Goal: Download file/media

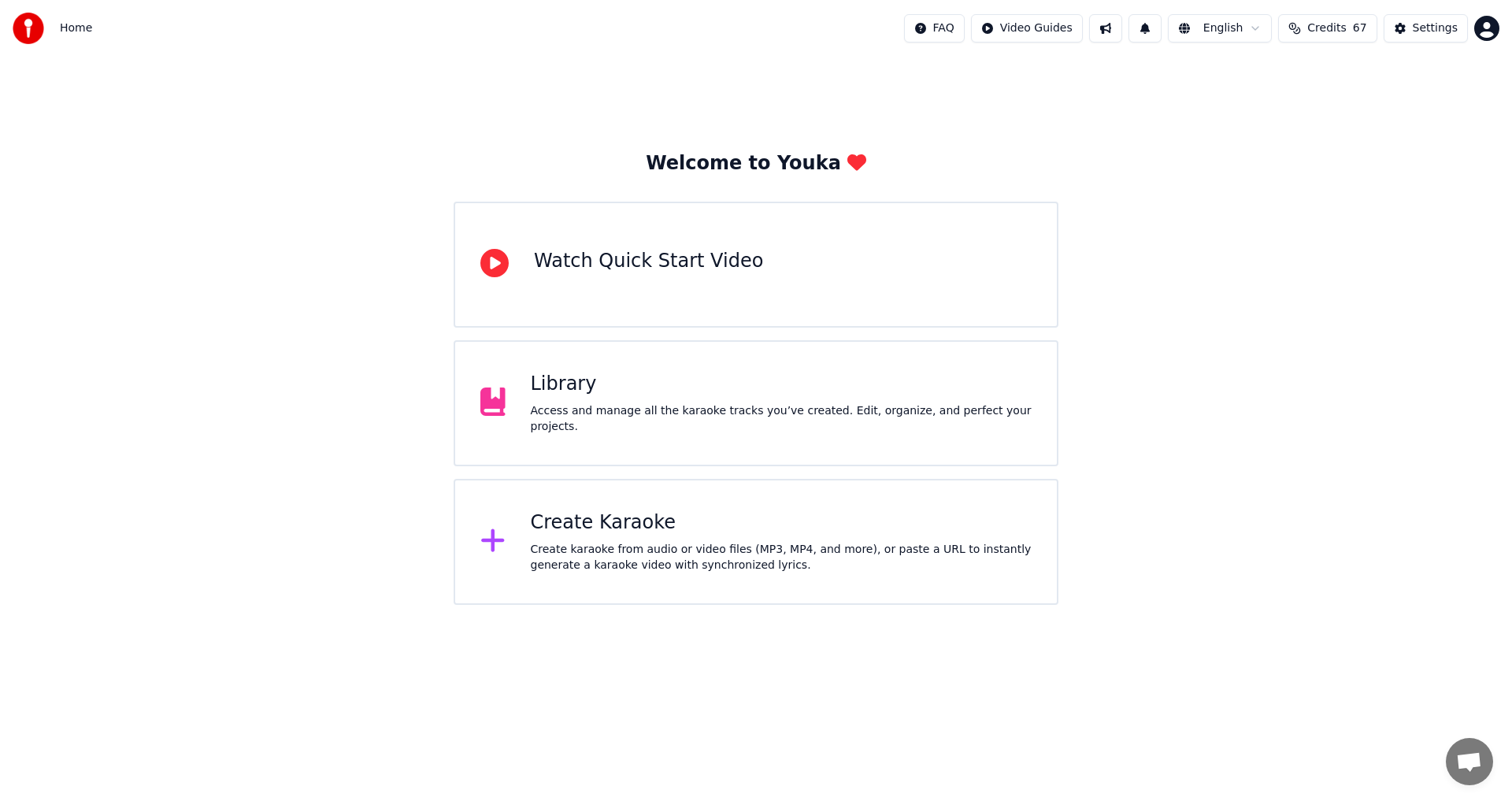
click at [777, 411] on div "Access and manage all the karaoke tracks you’ve created. Edit, organize, and pe…" at bounding box center [781, 420] width 501 height 32
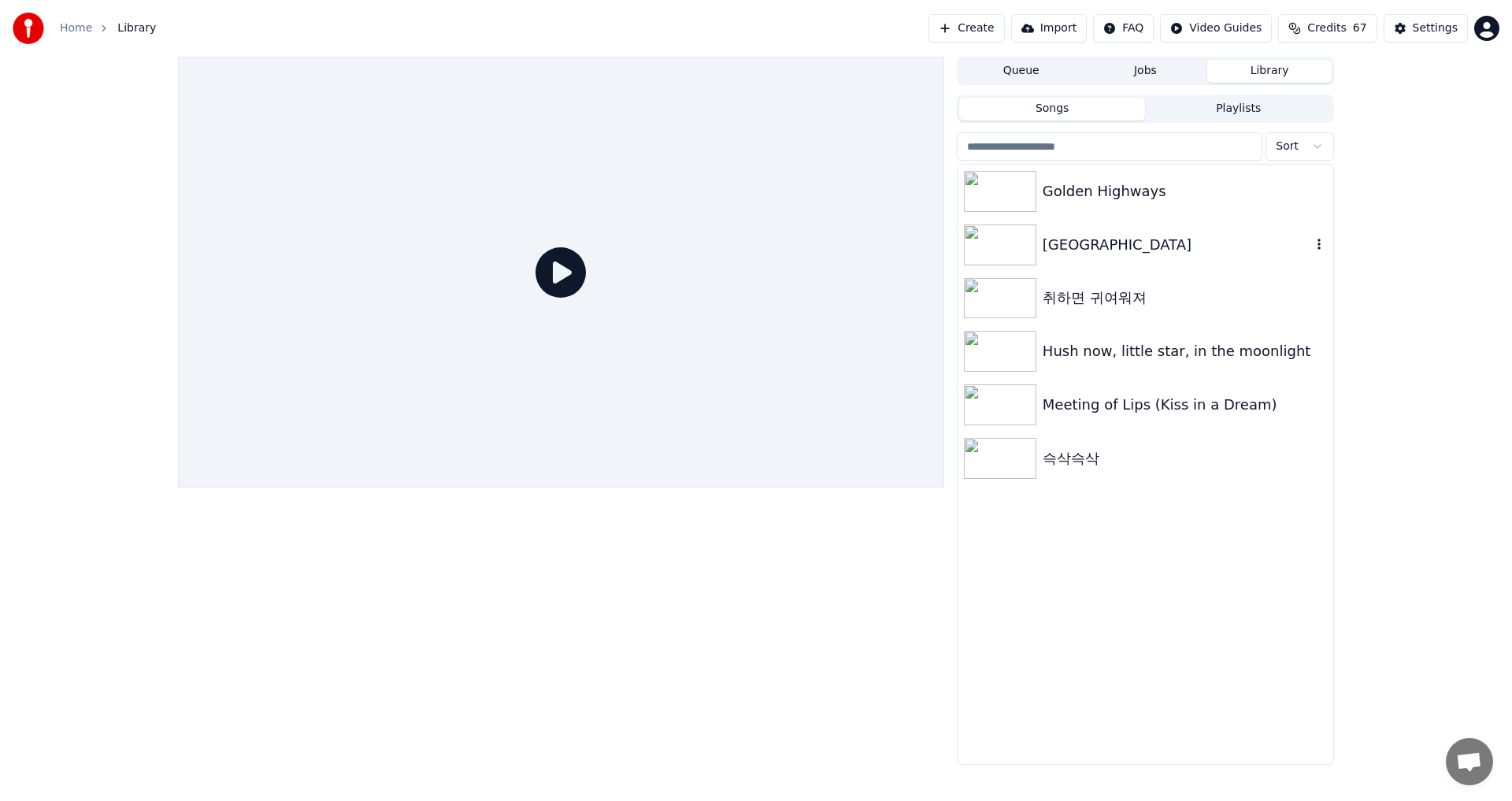
click at [1110, 254] on div "[GEOGRAPHIC_DATA]" at bounding box center [1176, 245] width 268 height 22
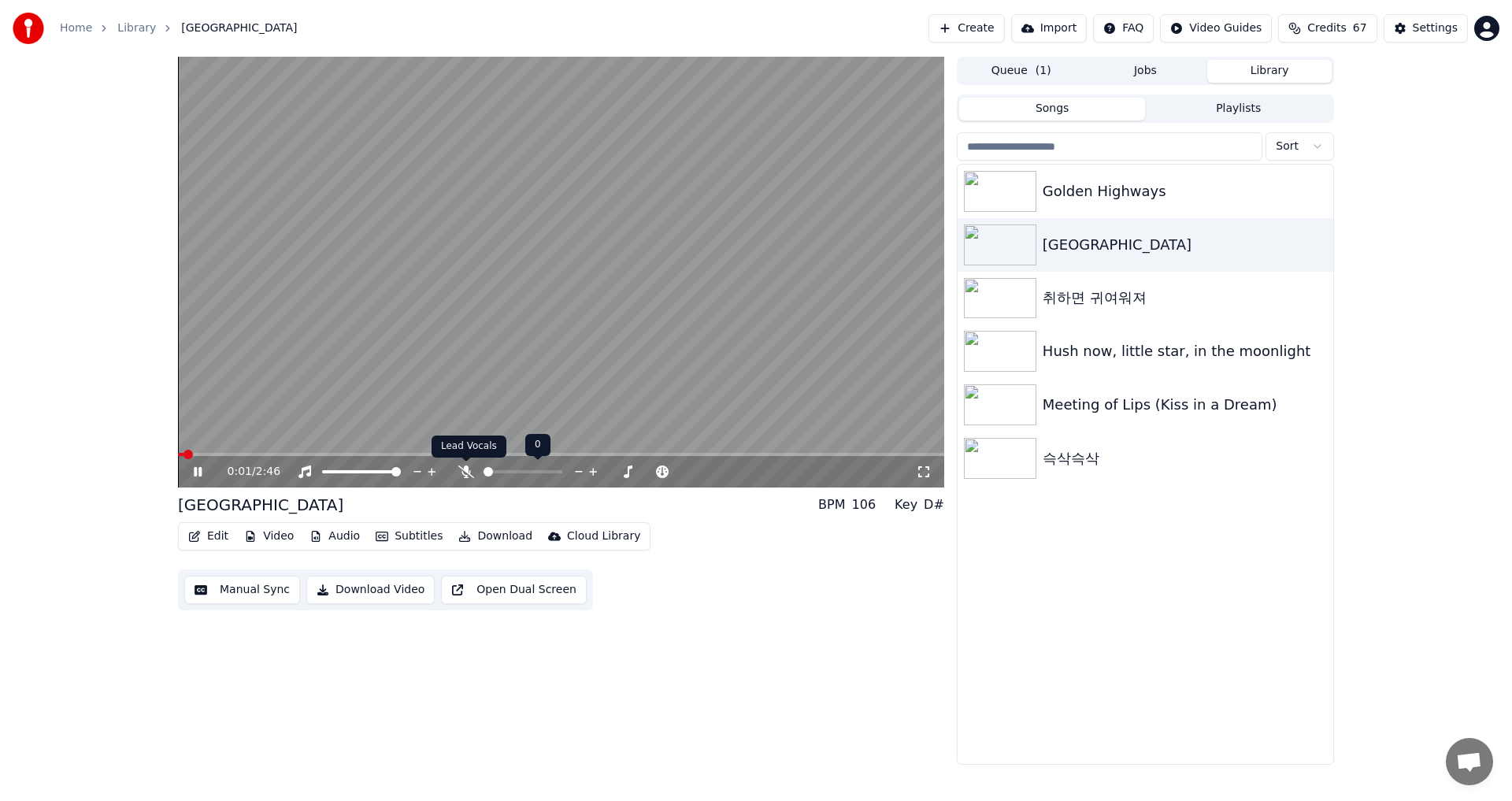
click at [465, 472] on icon at bounding box center [466, 472] width 16 height 13
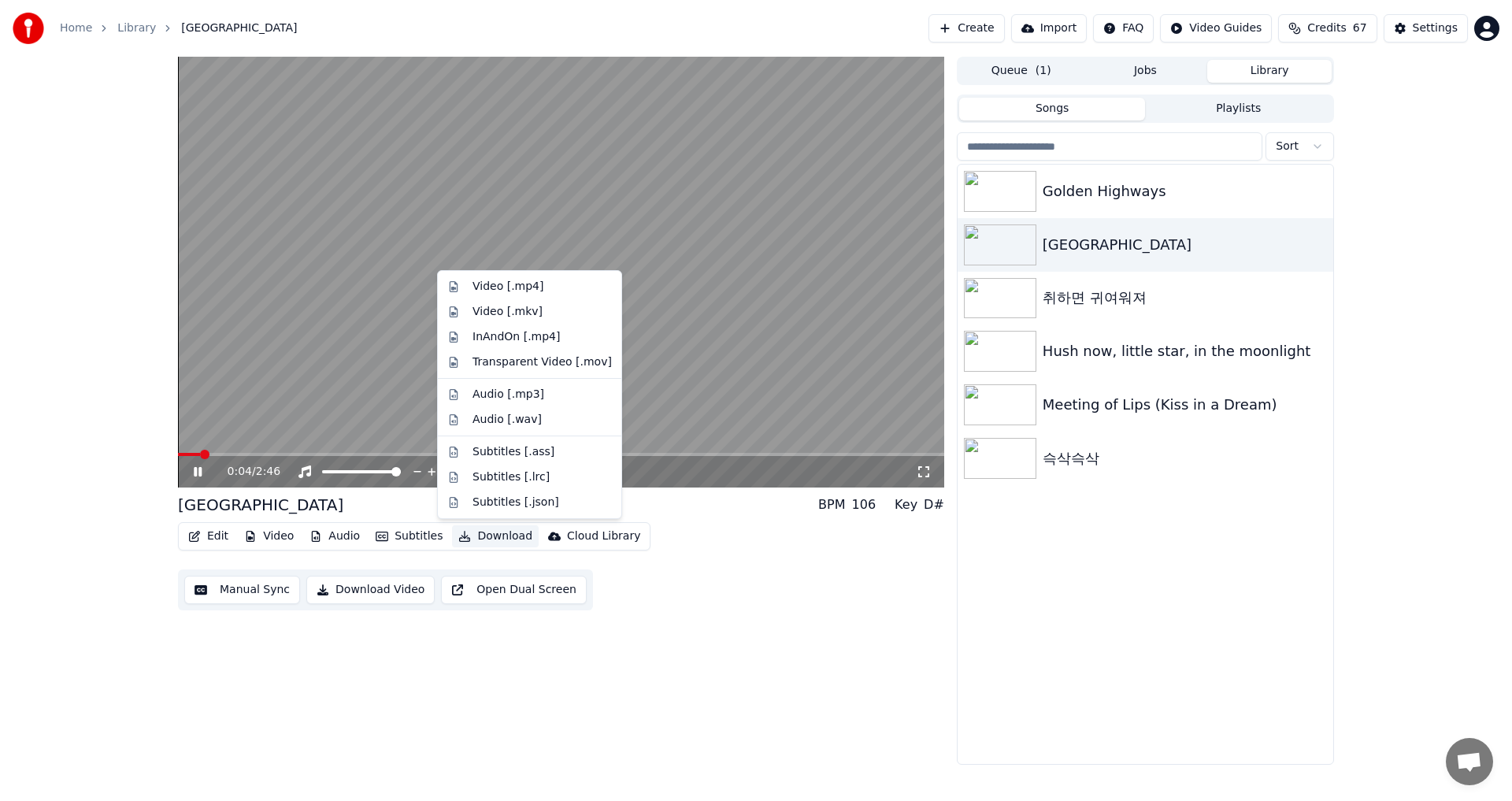
click at [481, 538] on button "Download" at bounding box center [495, 537] width 87 height 22
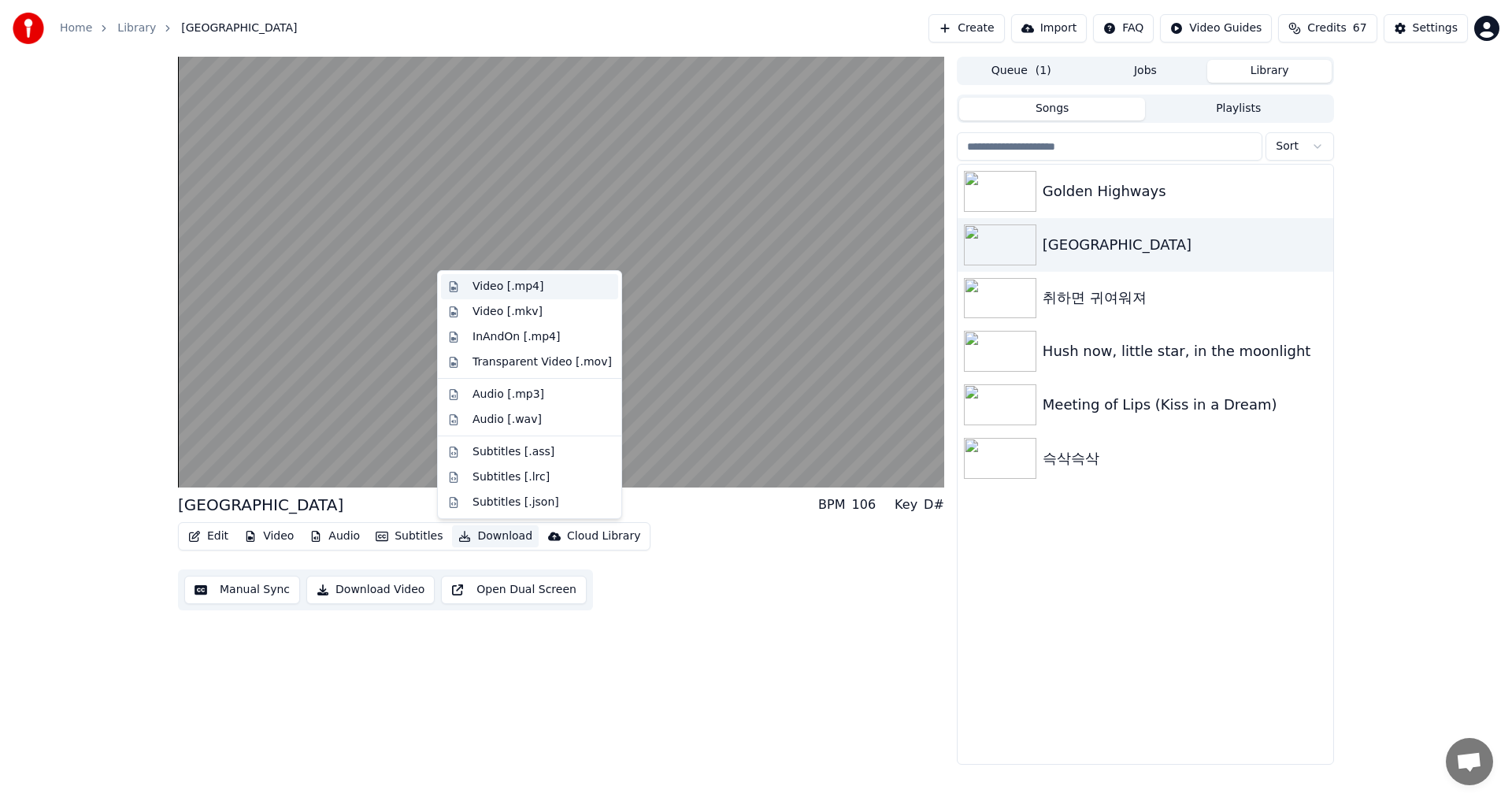
click at [529, 291] on div "Video [.mp4]" at bounding box center [508, 287] width 71 height 16
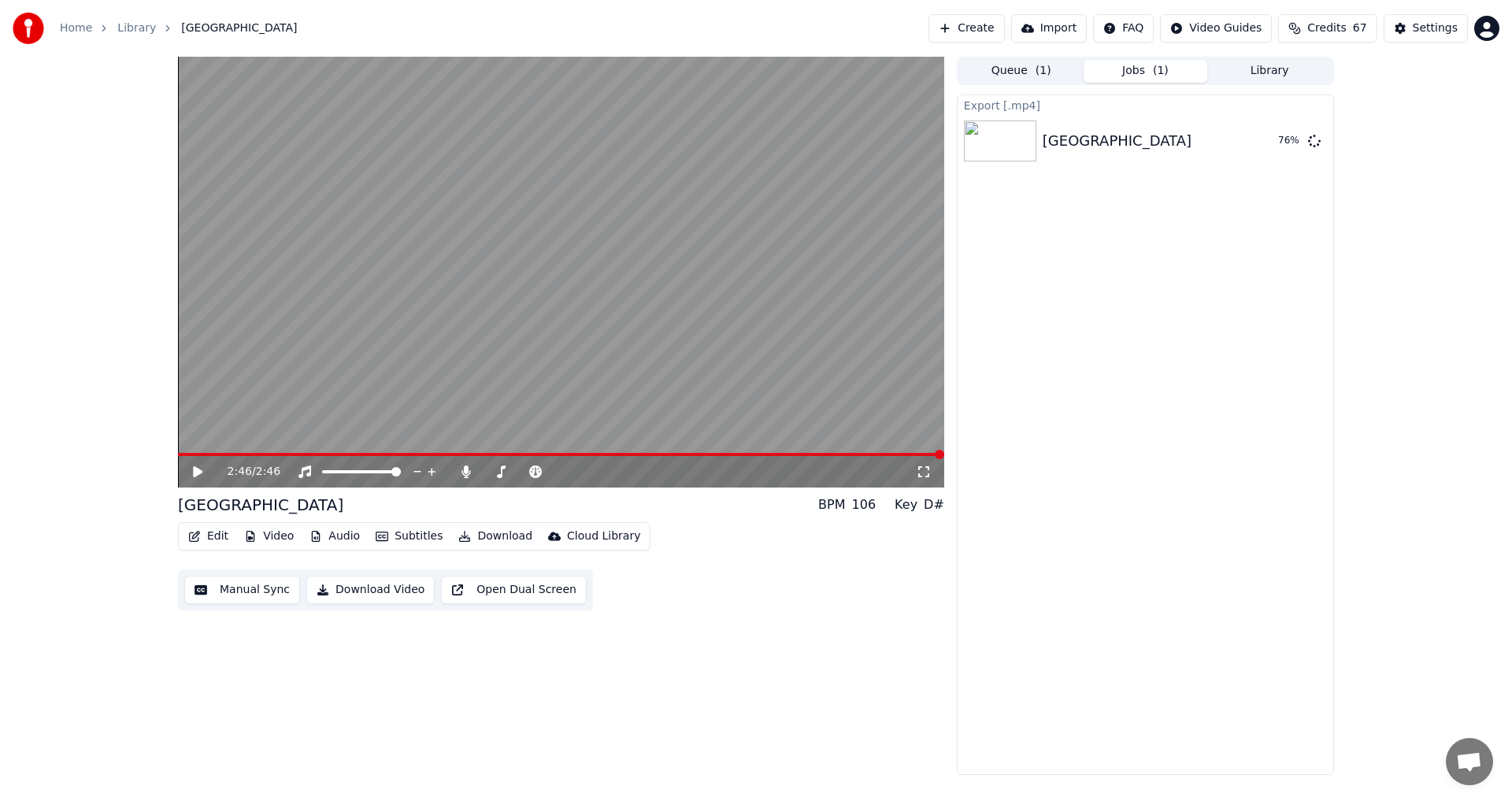
click at [1346, 25] on span "Credits" at bounding box center [1327, 29] width 38 height 16
click at [1412, 36] on button "Settings" at bounding box center [1426, 29] width 84 height 29
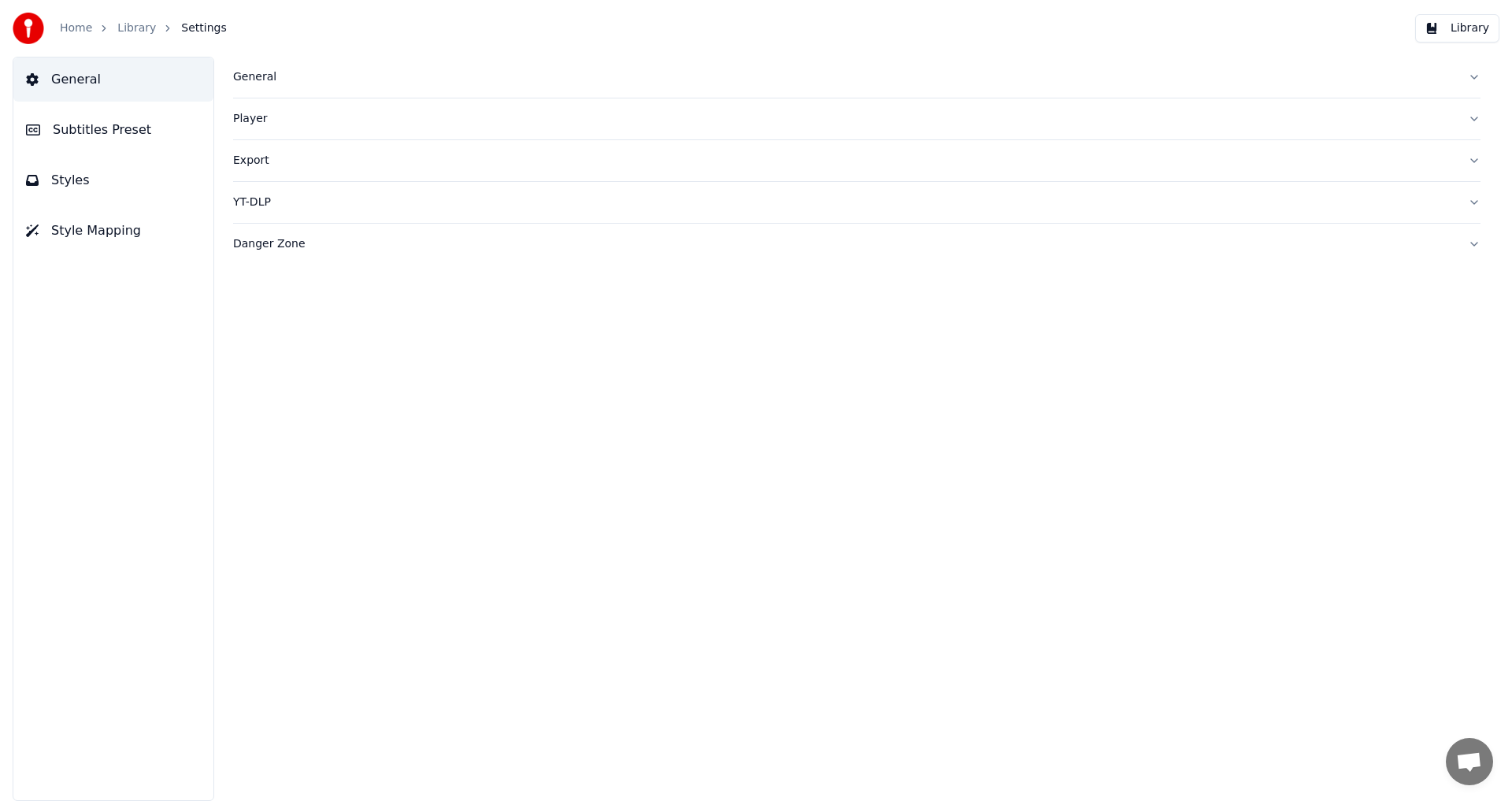
click at [76, 29] on link "Home" at bounding box center [76, 29] width 33 height 16
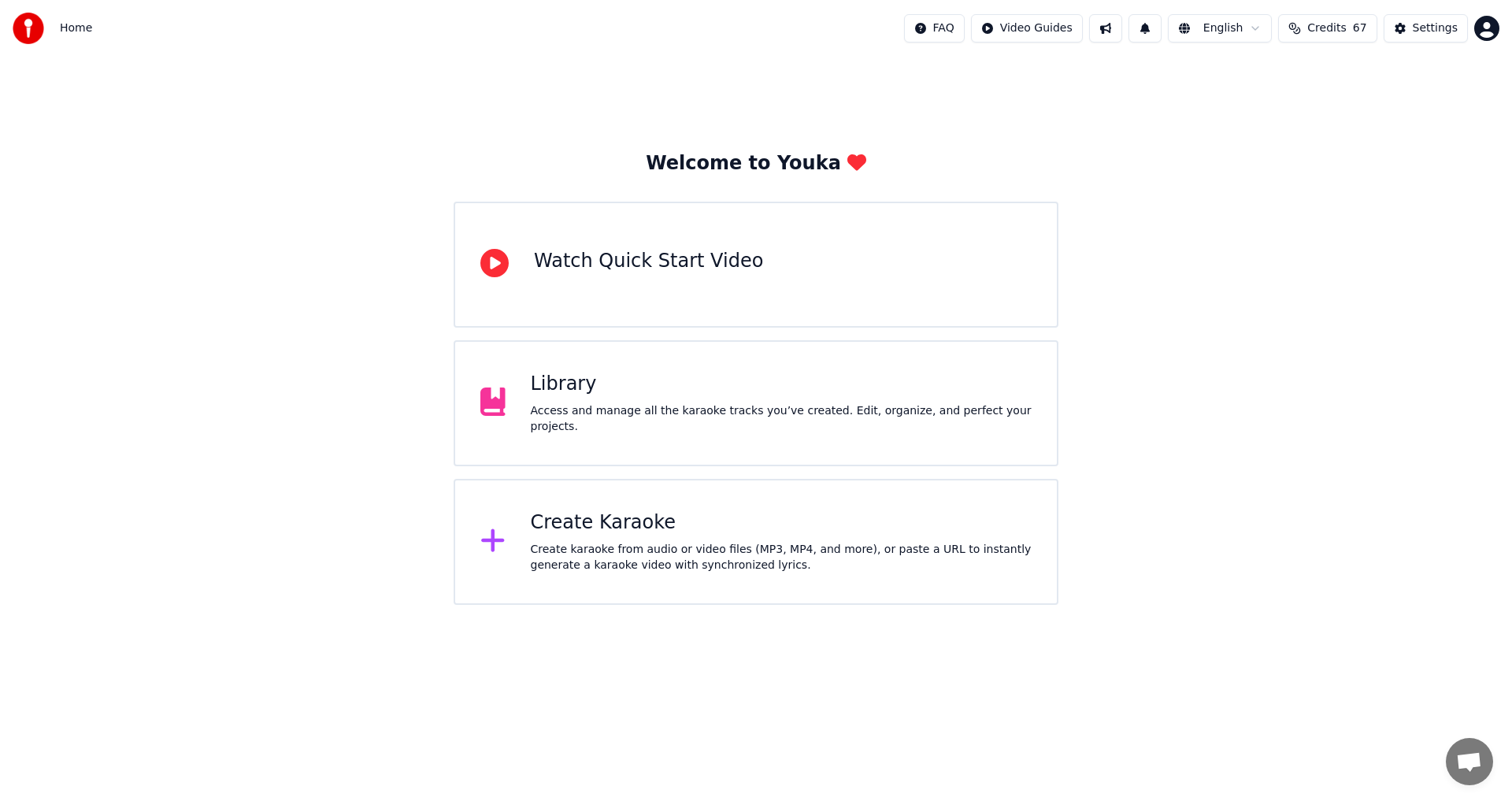
click at [1362, 32] on span "67" at bounding box center [1360, 29] width 14 height 16
click at [1481, 22] on html "Home FAQ Video Guides English Credits 67 Settings Welcome to Youka Watch Quick …" at bounding box center [756, 303] width 1512 height 605
click at [1416, 89] on div "Billing" at bounding box center [1417, 102] width 181 height 25
click at [1487, 29] on html "Home FAQ Video Guides English Credits 67 Settings Welcome to Youka Watch Quick …" at bounding box center [756, 303] width 1512 height 605
click at [1374, 94] on span "Billing" at bounding box center [1375, 102] width 34 height 16
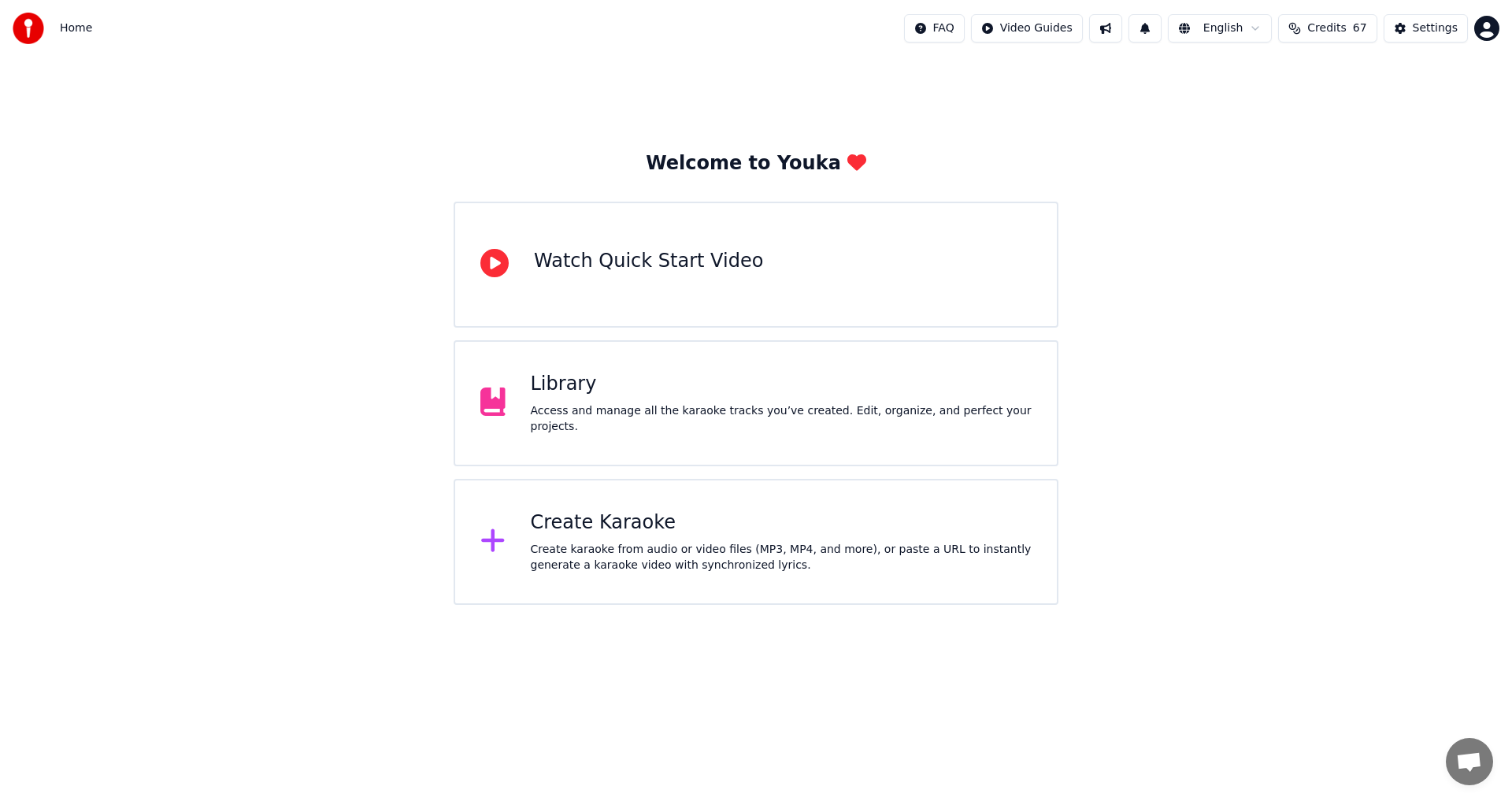
click at [33, 32] on img at bounding box center [29, 29] width 32 height 32
click at [966, 31] on html "Home FAQ Video Guides English Credits 67 Settings Welcome to Youka Watch Quick …" at bounding box center [756, 303] width 1512 height 605
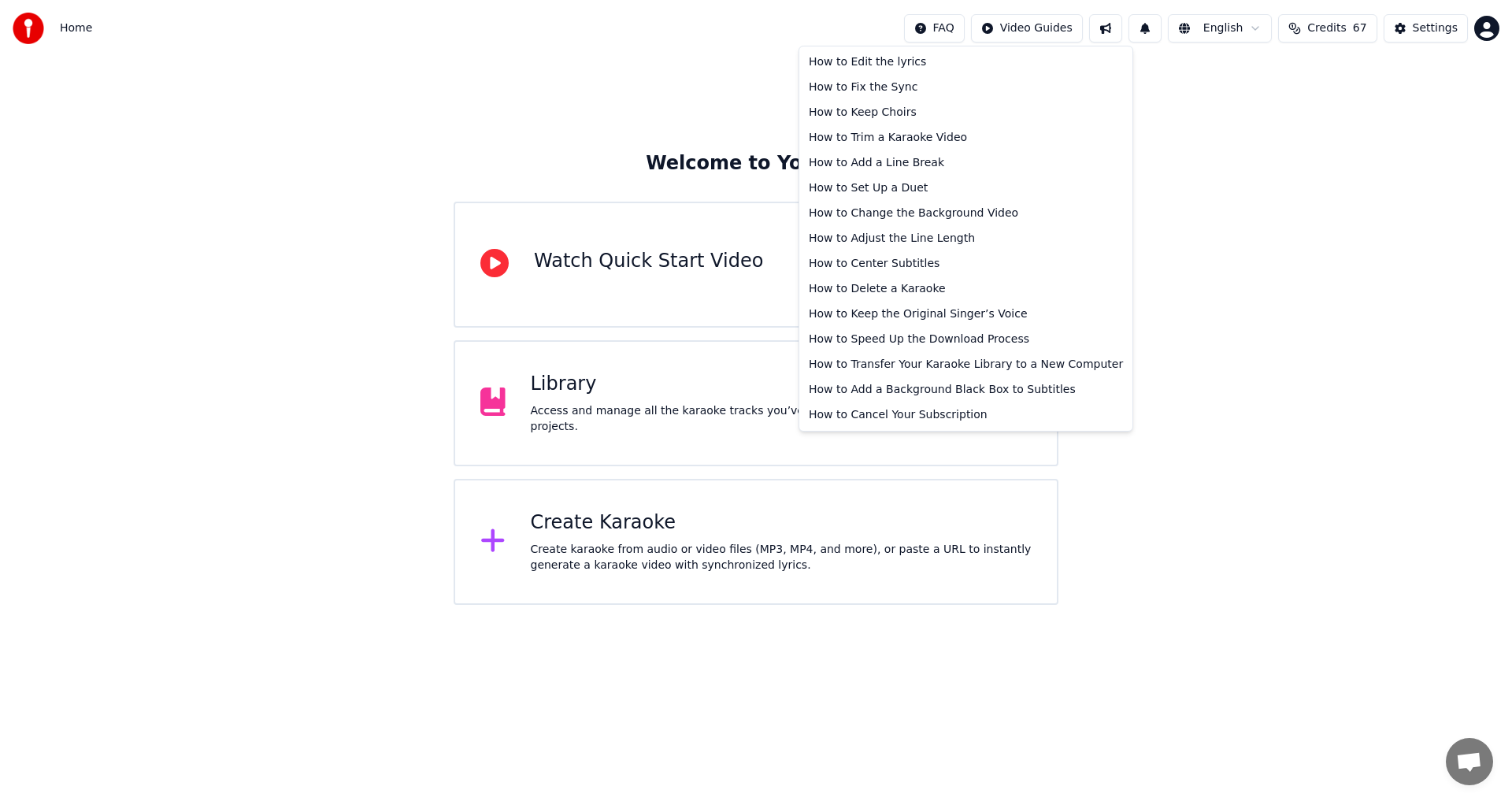
click at [966, 31] on html "Home FAQ Video Guides English Credits 67 Settings Welcome to Youka Watch Quick …" at bounding box center [756, 303] width 1512 height 605
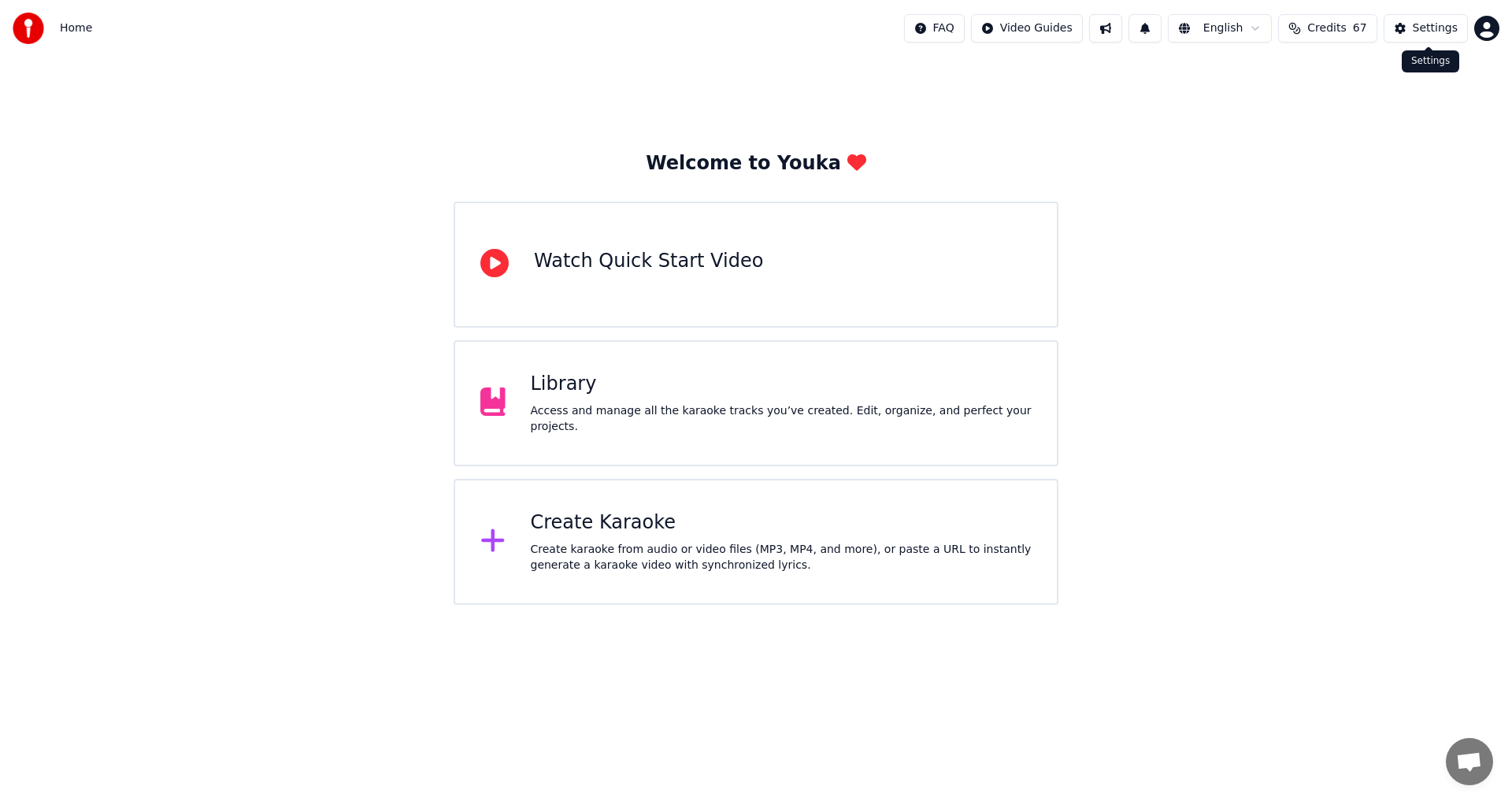
click at [1442, 32] on div "Settings" at bounding box center [1435, 29] width 45 height 16
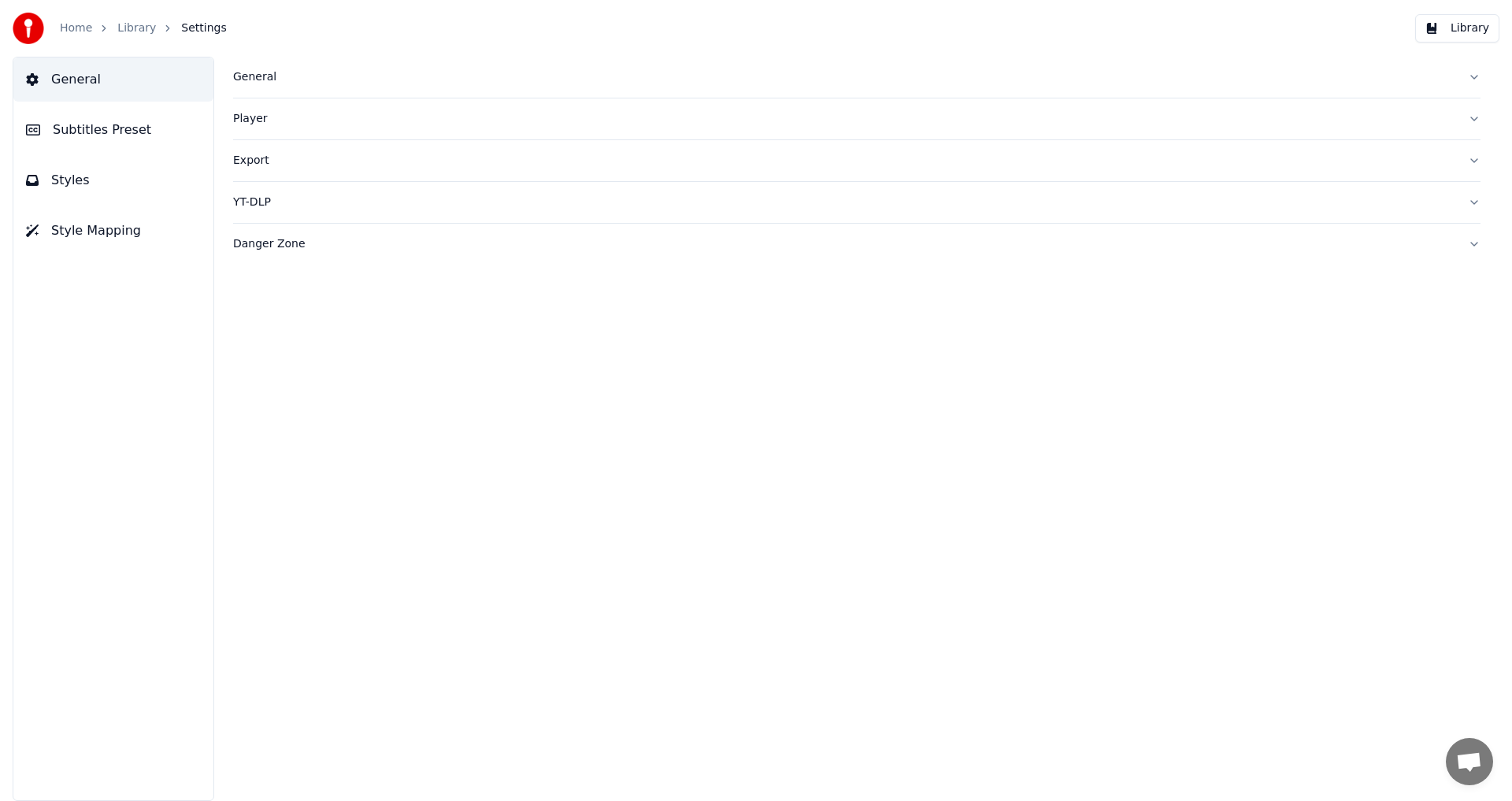
click at [271, 117] on div "Player" at bounding box center [844, 119] width 1222 height 16
click at [283, 86] on button "General" at bounding box center [857, 76] width 1248 height 41
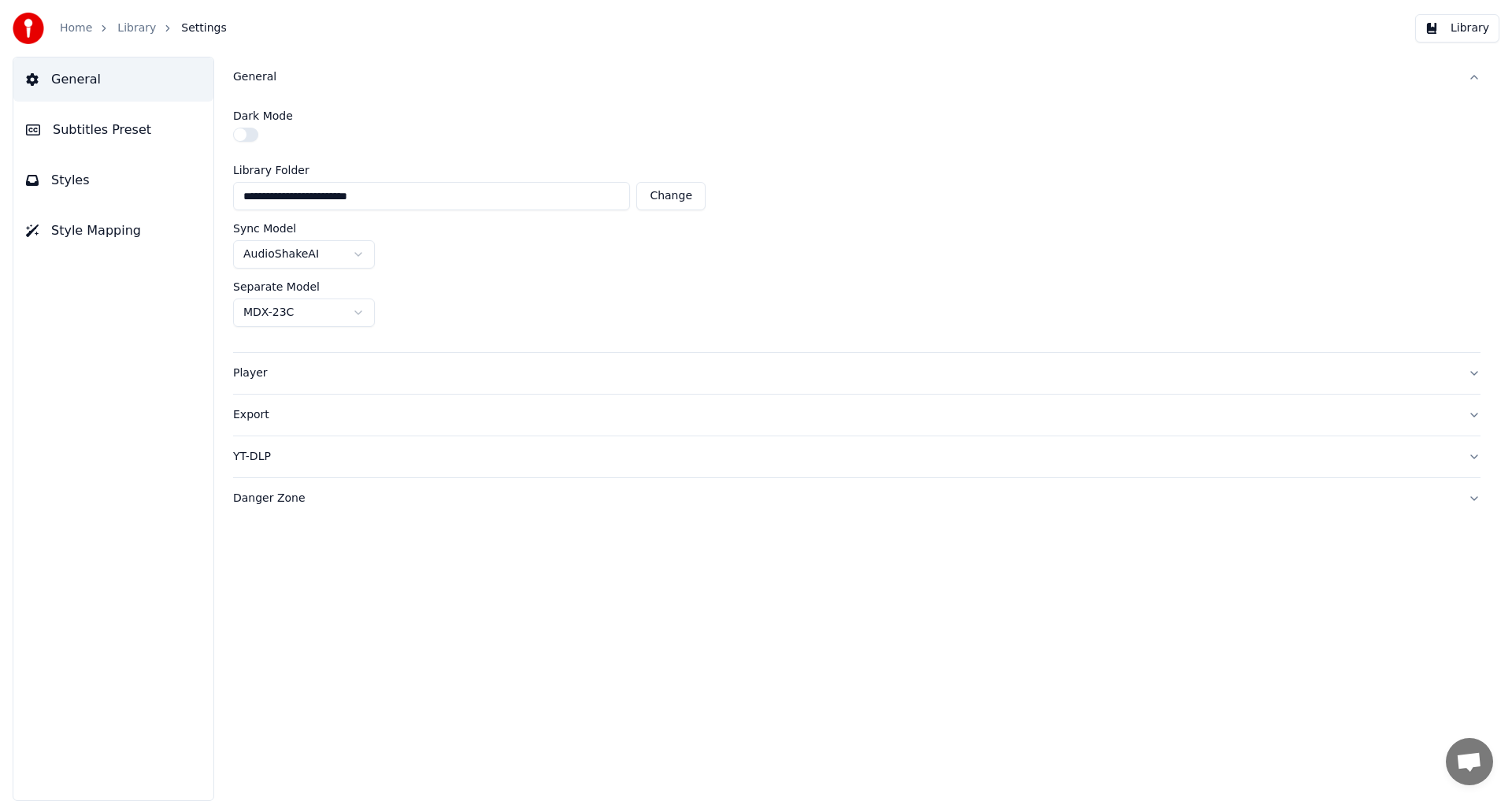
click at [284, 81] on div "General" at bounding box center [844, 77] width 1222 height 16
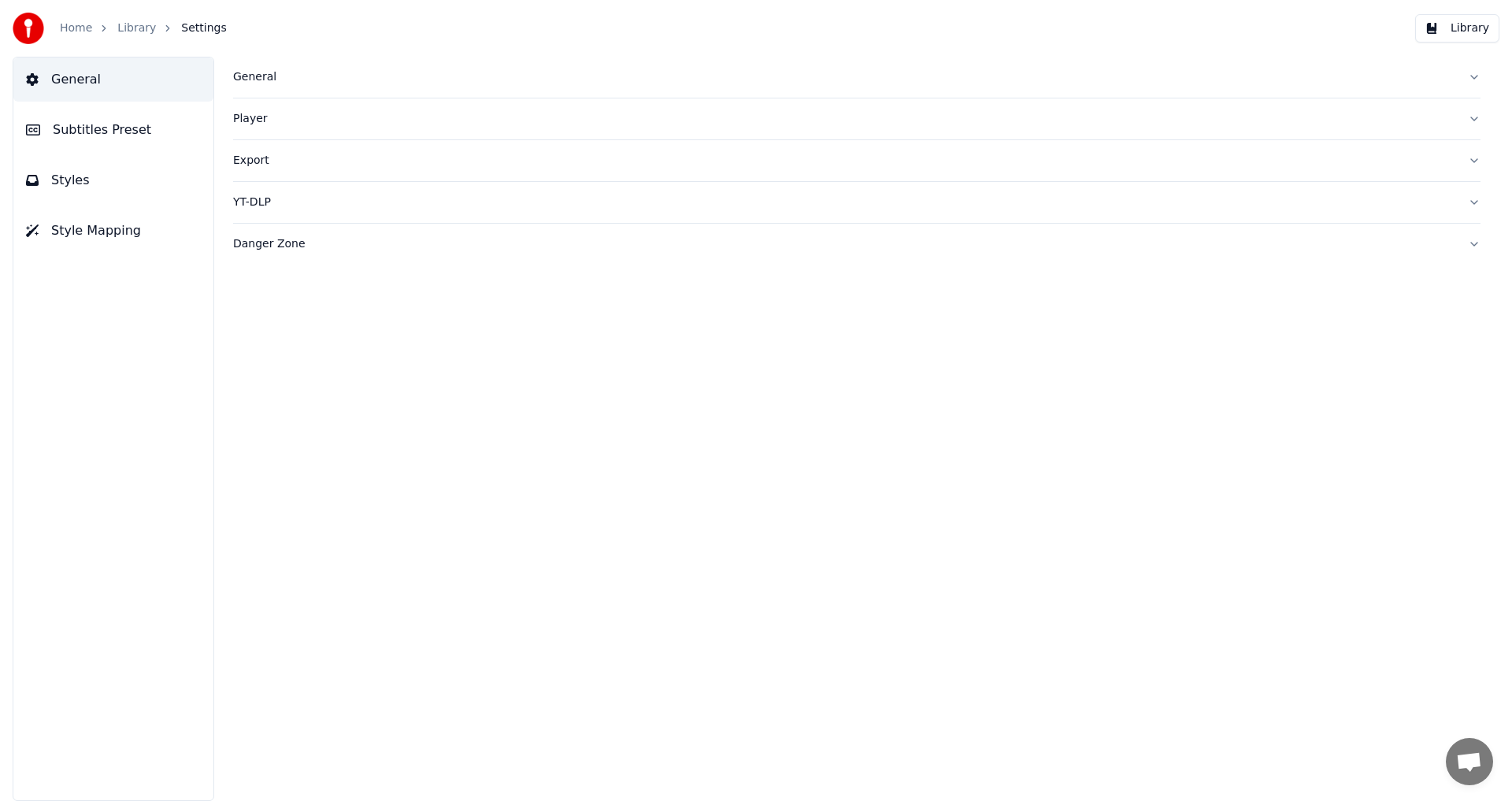
click at [1474, 25] on button "Library" at bounding box center [1457, 29] width 84 height 29
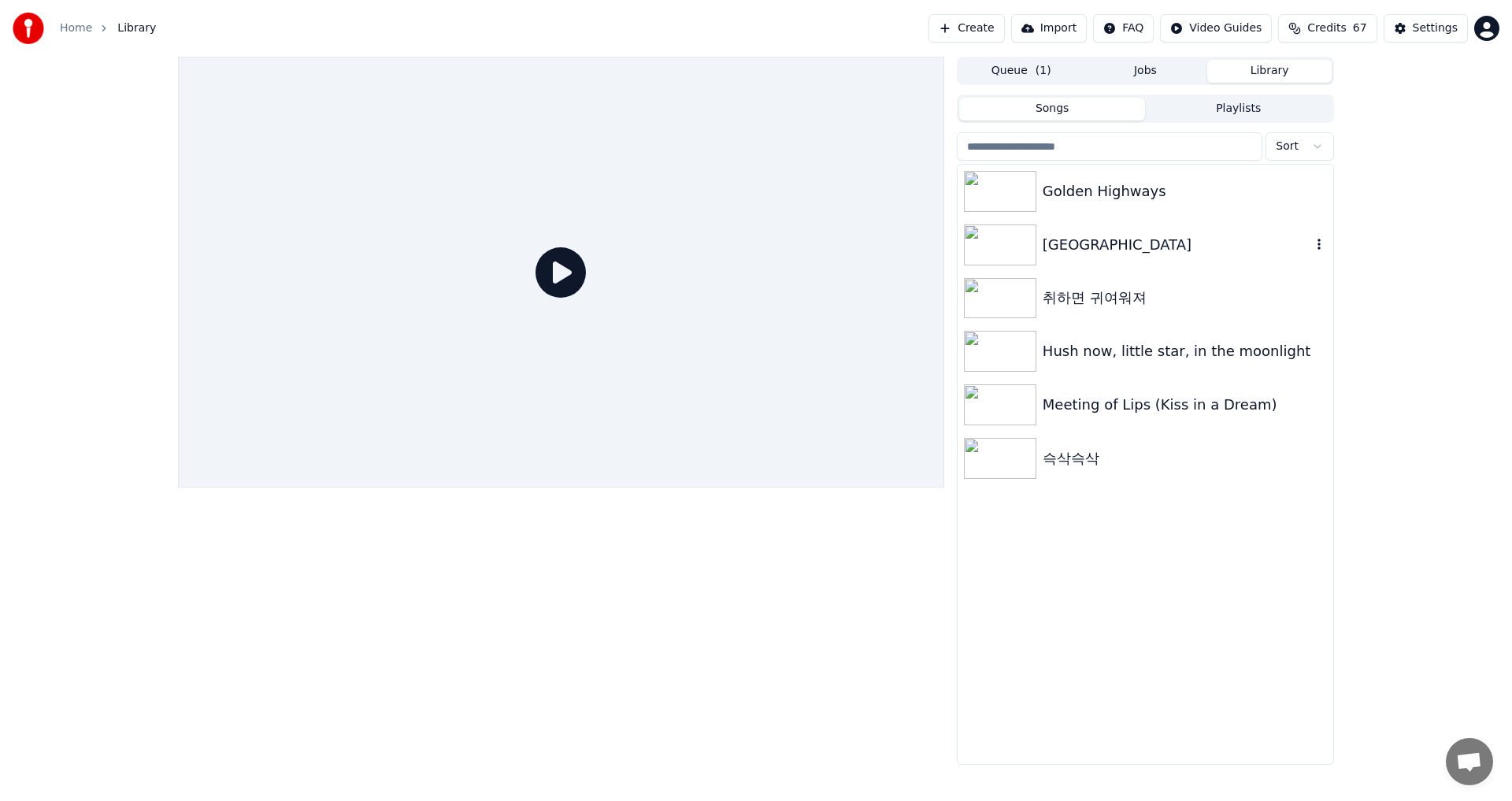
click at [1157, 238] on div "[GEOGRAPHIC_DATA]" at bounding box center [1176, 245] width 268 height 22
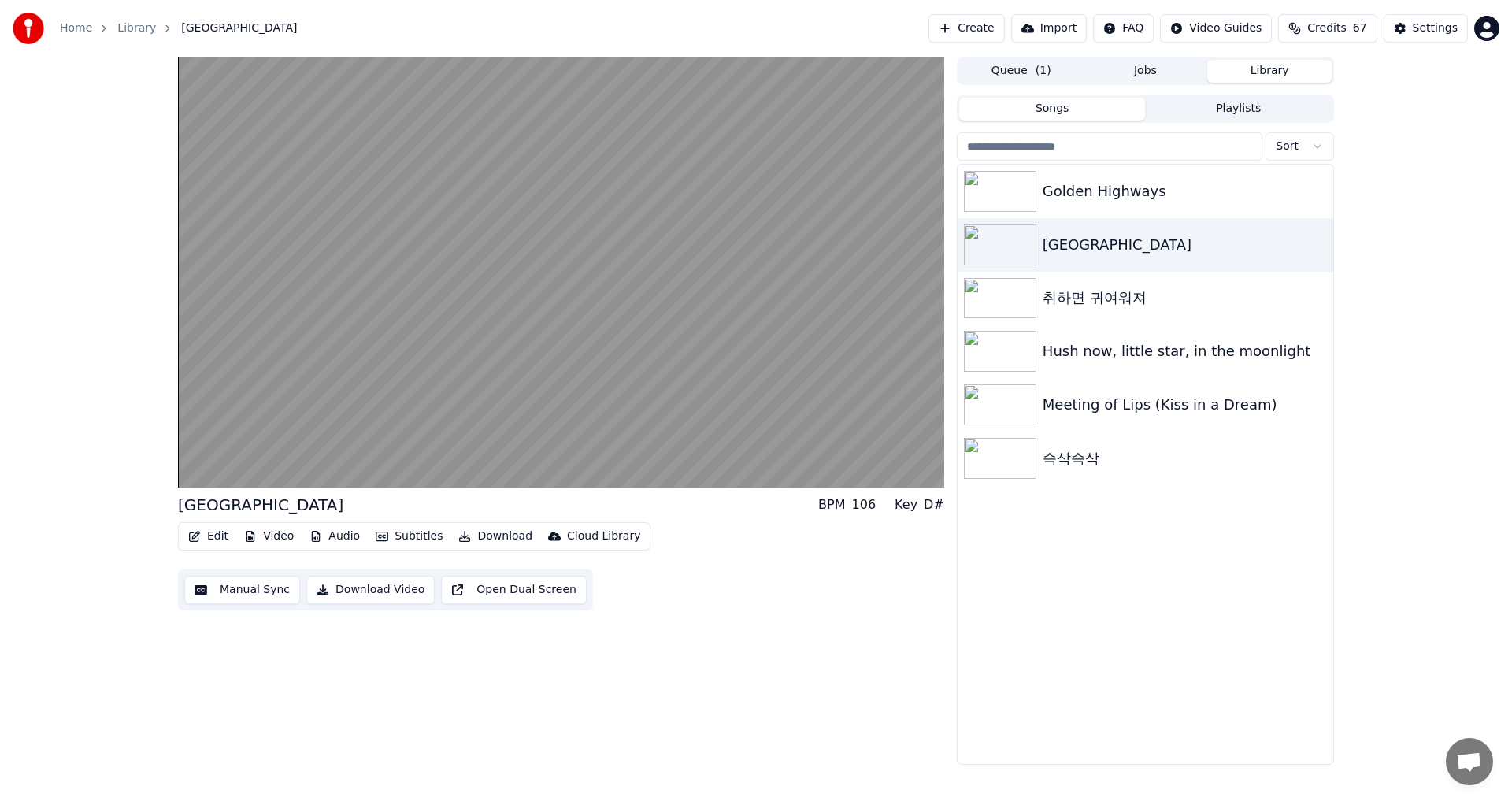
click at [1029, 69] on button "Queue ( 1 )" at bounding box center [1021, 71] width 124 height 23
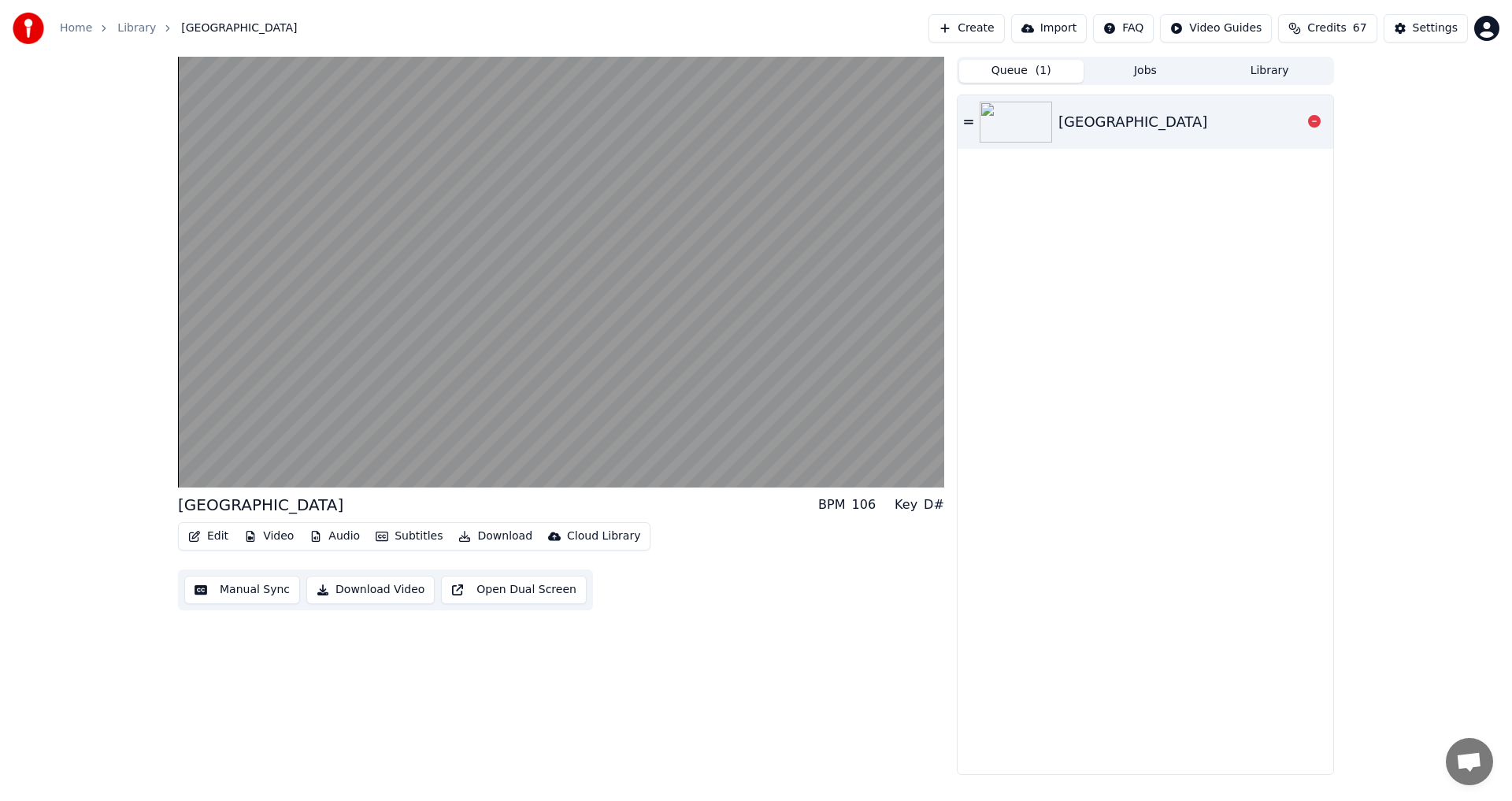
click at [1120, 115] on div "[GEOGRAPHIC_DATA]" at bounding box center [1132, 123] width 149 height 22
